Goal: Find specific page/section: Find specific page/section

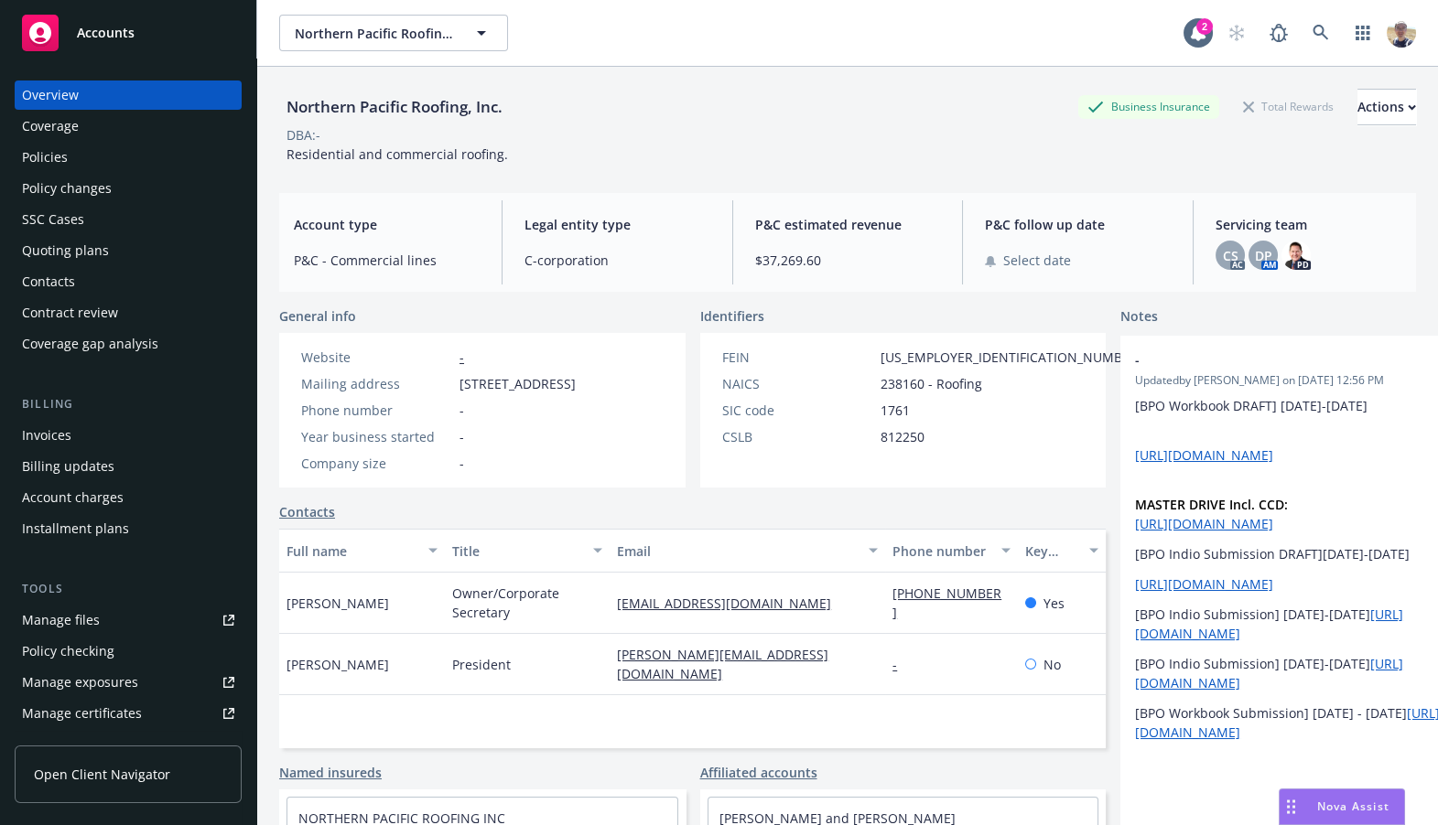
click at [682, 69] on div "Northern Pacific Roofing, Inc. Business Insurance Total Rewards Actions DBA: - …" at bounding box center [847, 123] width 1137 height 112
